Goal: Navigation & Orientation: Find specific page/section

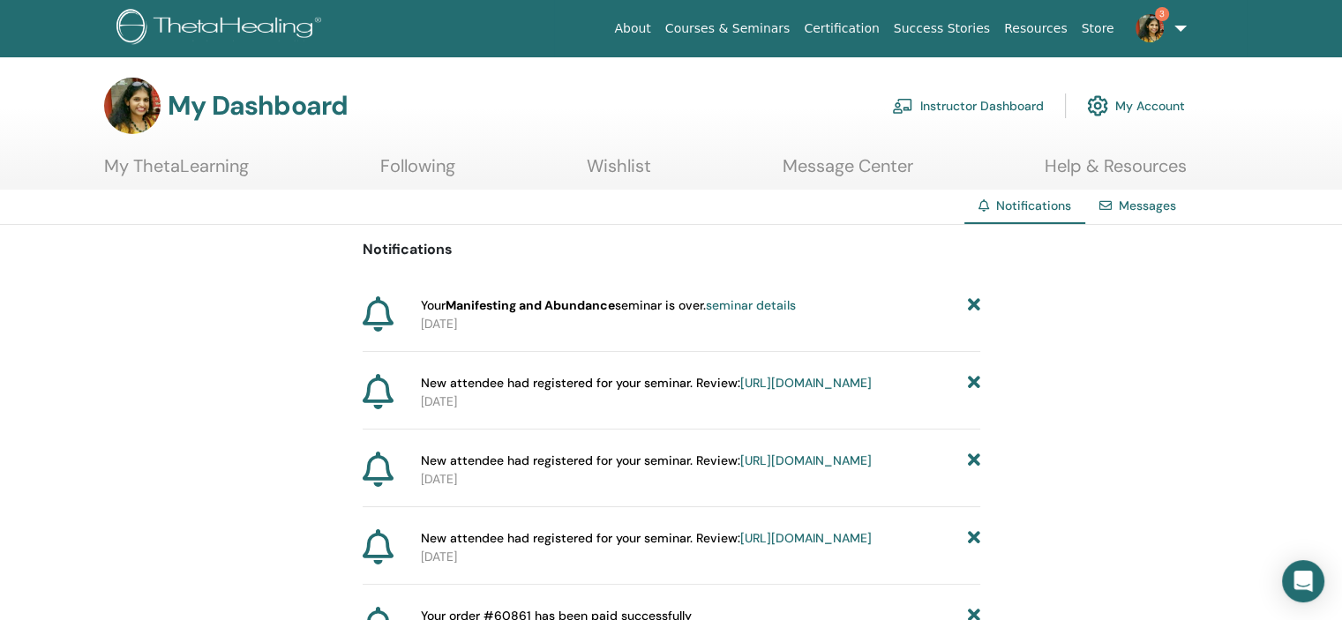
click at [974, 299] on icon at bounding box center [973, 306] width 12 height 19
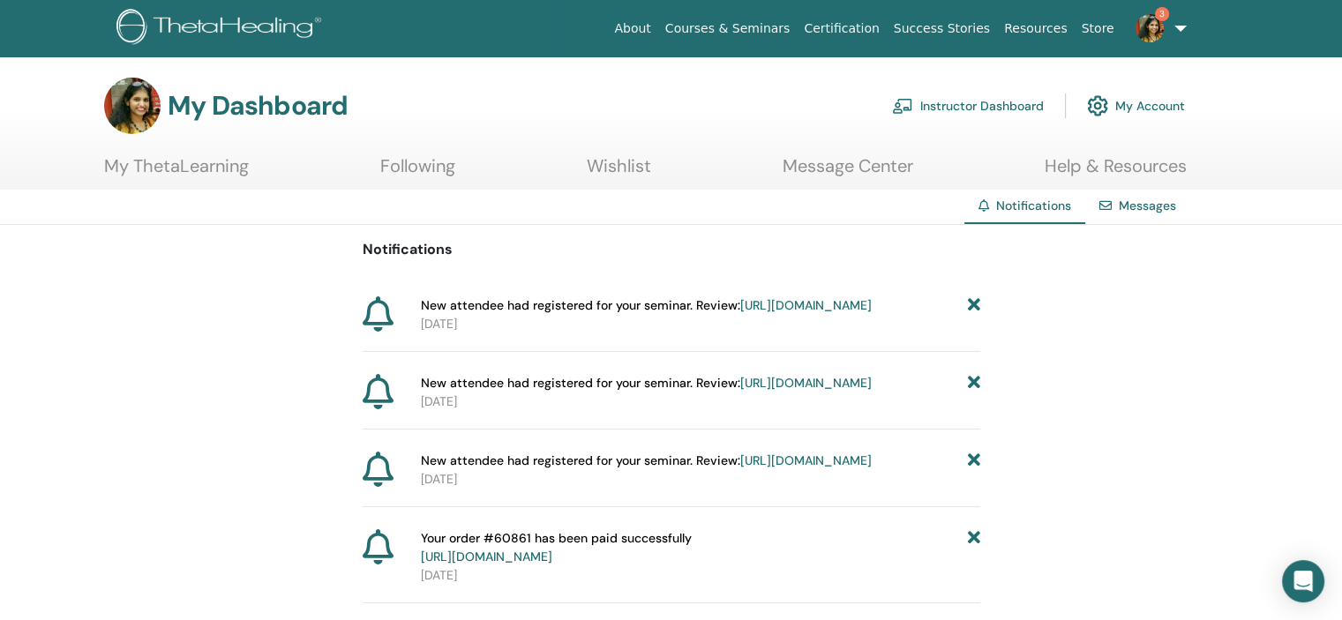
click at [780, 469] on link "https://member.thetahealing.com/instructor/seminar/345622/attendees" at bounding box center [806, 461] width 132 height 16
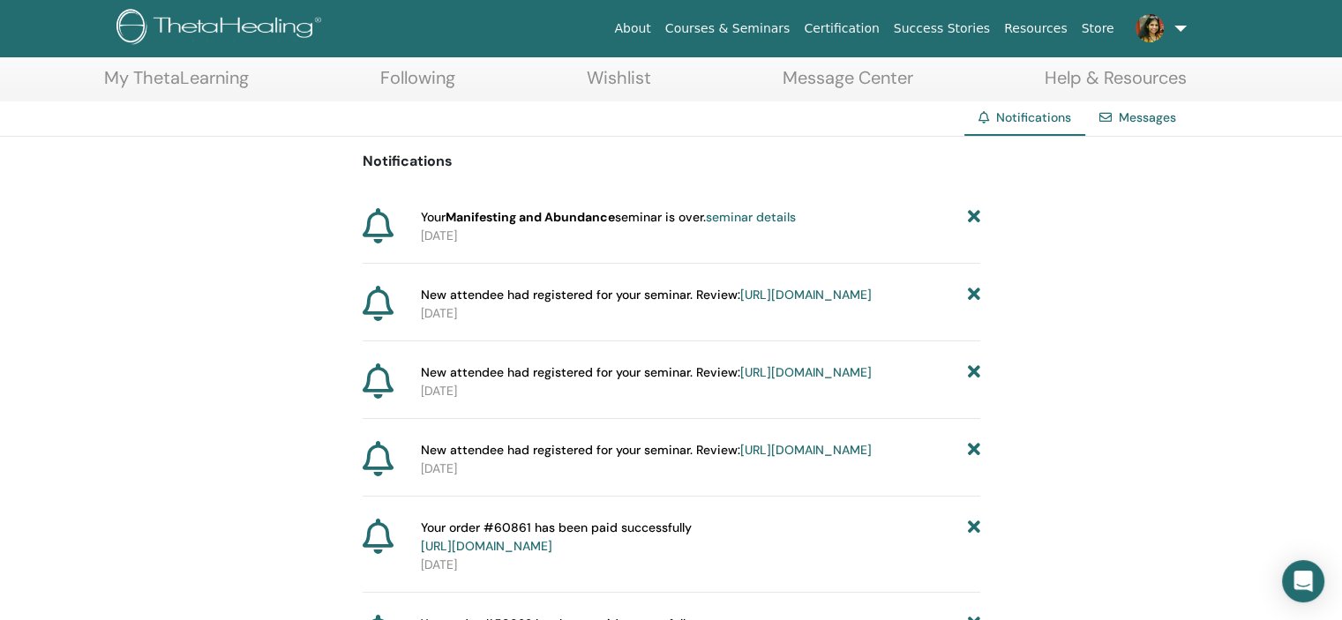
scroll to position [88, 0]
click at [972, 460] on icon at bounding box center [973, 450] width 12 height 19
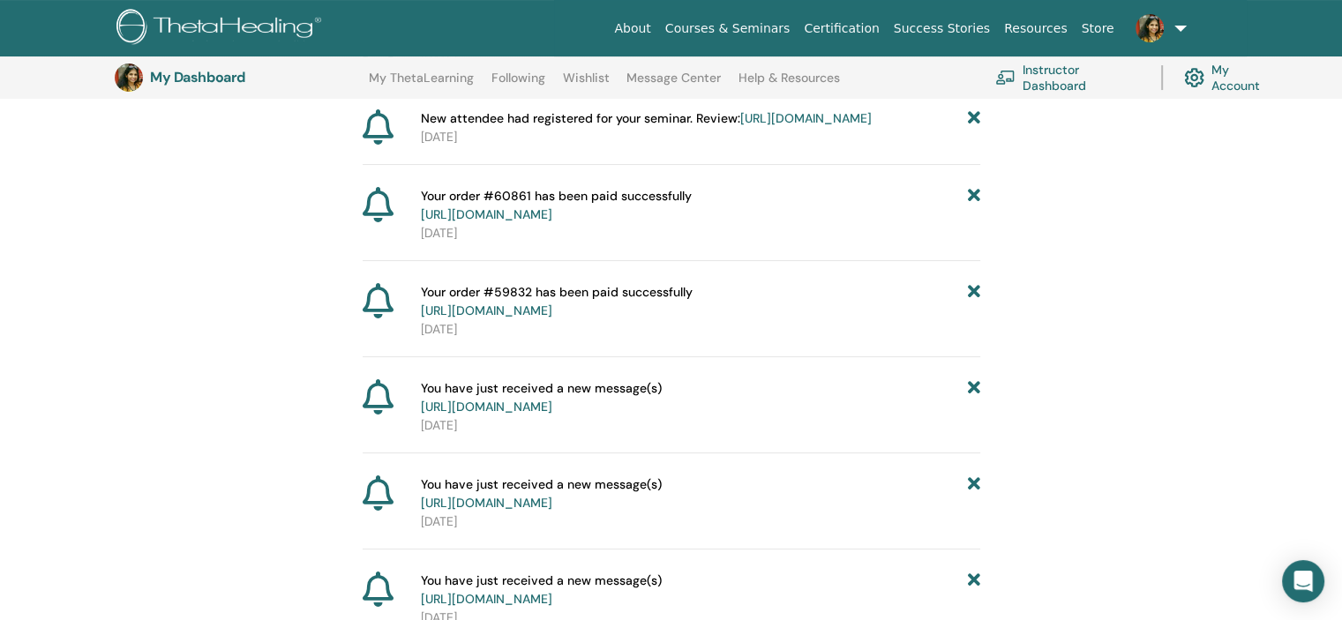
scroll to position [219, 0]
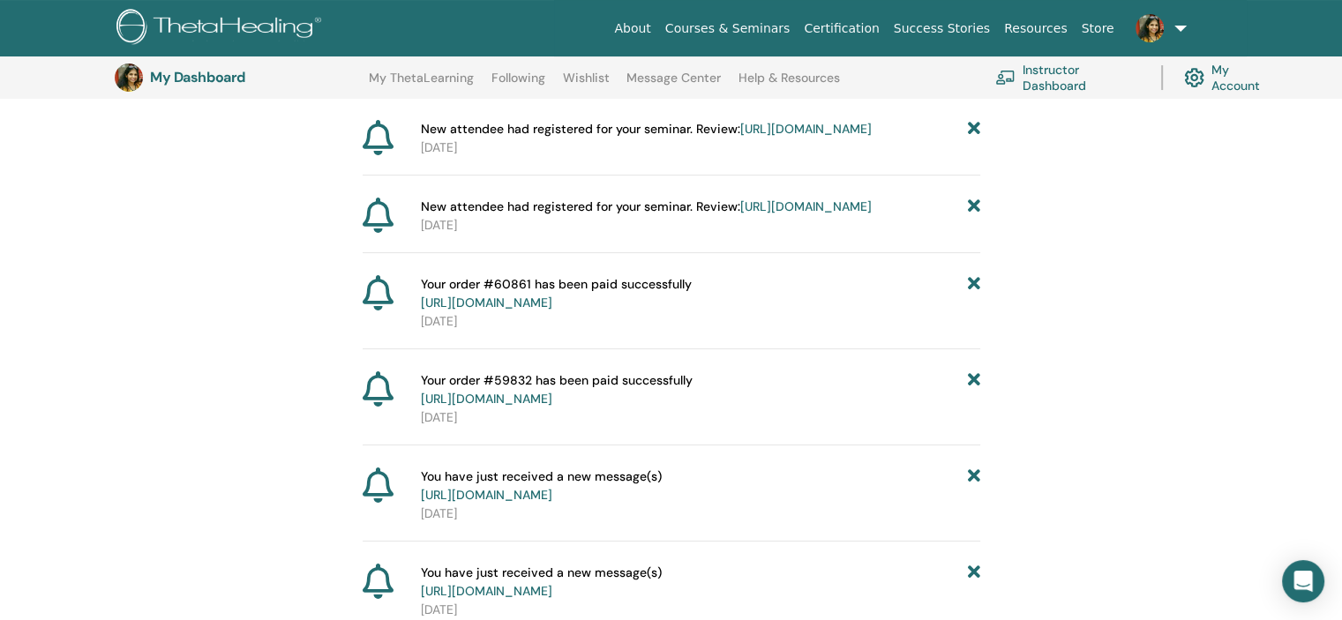
click at [798, 36] on link "Courses & Seminars" at bounding box center [727, 28] width 139 height 33
